Goal: Task Accomplishment & Management: Complete application form

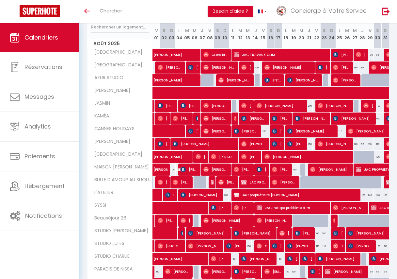
scroll to position [85, 0]
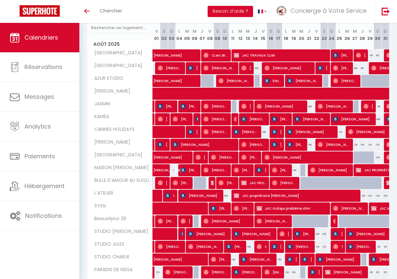
click at [250, 208] on span "[PERSON_NAME]" at bounding box center [243, 208] width 18 height 12
select select "OK"
select select "0"
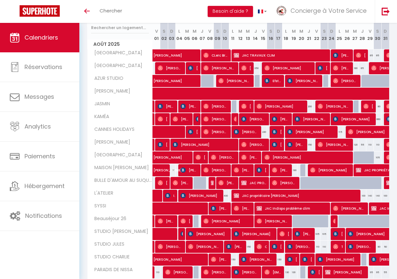
select select "1"
select select
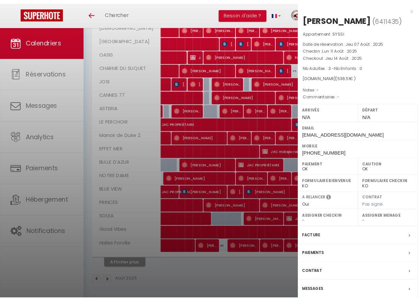
scroll to position [386, 0]
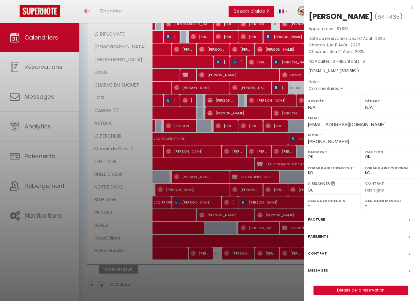
click at [366, 287] on link "Détails de la réservation" at bounding box center [361, 290] width 94 height 8
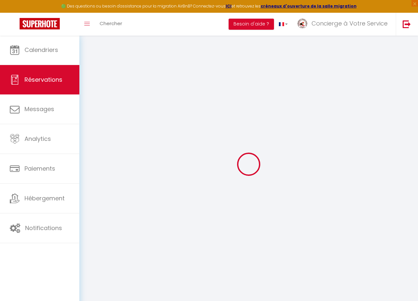
type input "[PERSON_NAME]"
type input "Rice"
type input "[EMAIL_ADDRESS][DOMAIN_NAME]"
type input "[PHONE_NUMBER]"
select select
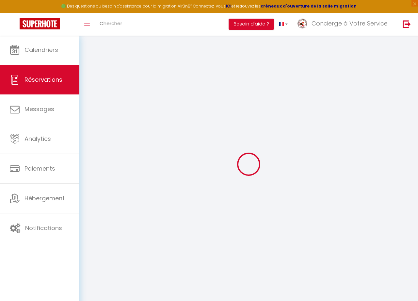
type input "92.88000000000001"
select select "55712"
select select "1"
select select
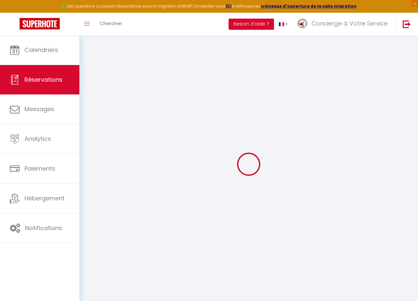
type input "3"
select select "12"
select select
type input "336"
checkbox input "false"
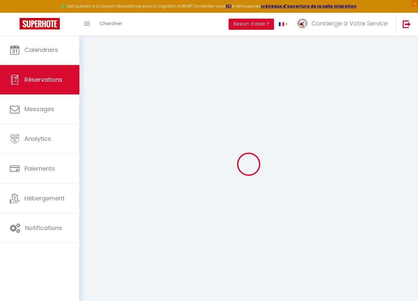
type input "0"
select select "1"
type input "0"
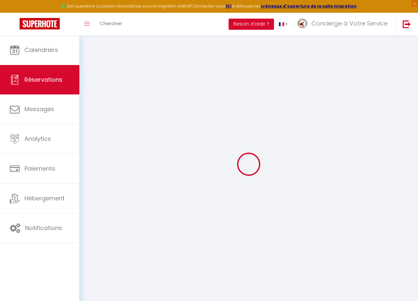
select select
select select "15"
checkbox input "false"
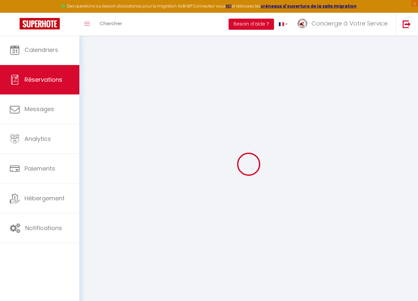
select select
checkbox input "false"
select select
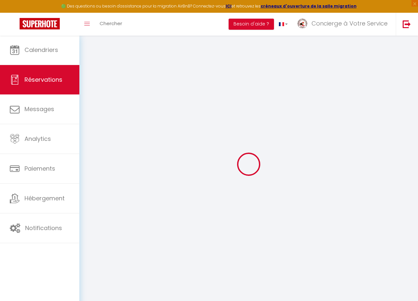
select select
checkbox input "false"
select select
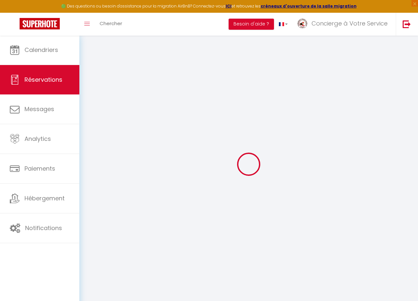
select select
checkbox input "false"
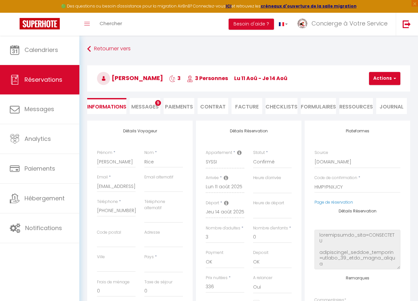
select select
type input "180"
type input "22.51"
select select
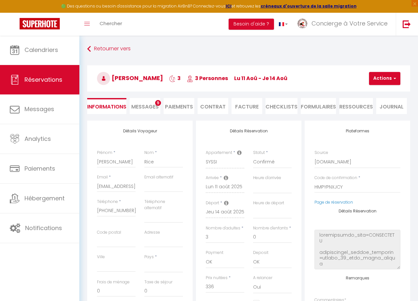
checkbox input "false"
select select
checkbox input "false"
select select
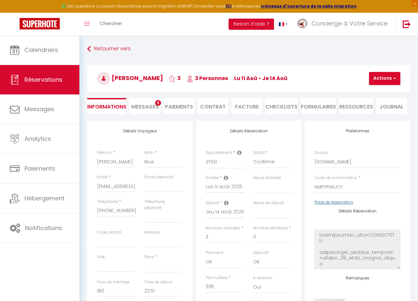
click at [345, 201] on link "Page de réservation" at bounding box center [334, 202] width 39 height 6
